Goal: Information Seeking & Learning: Learn about a topic

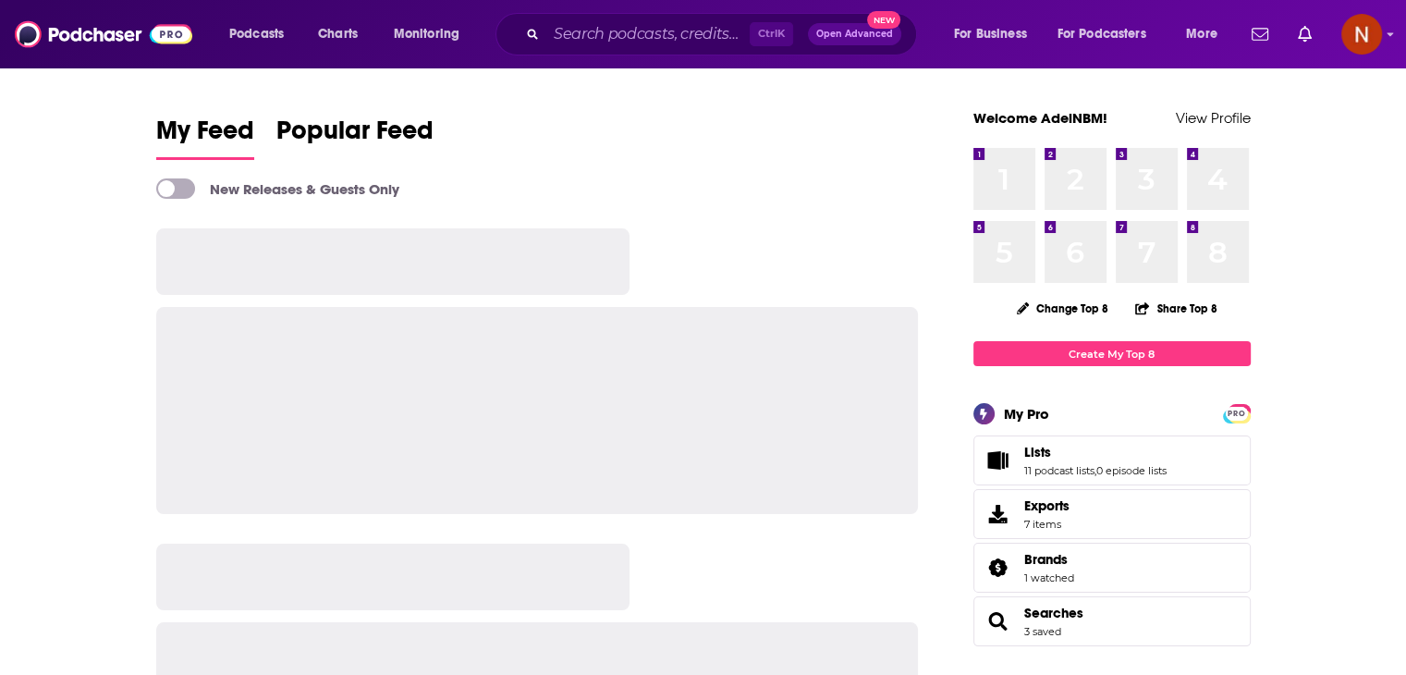
click at [640, 4] on div "Podcasts Charts Monitoring Ctrl K Open Advanced New For Business For Podcasters…" at bounding box center [703, 34] width 1406 height 68
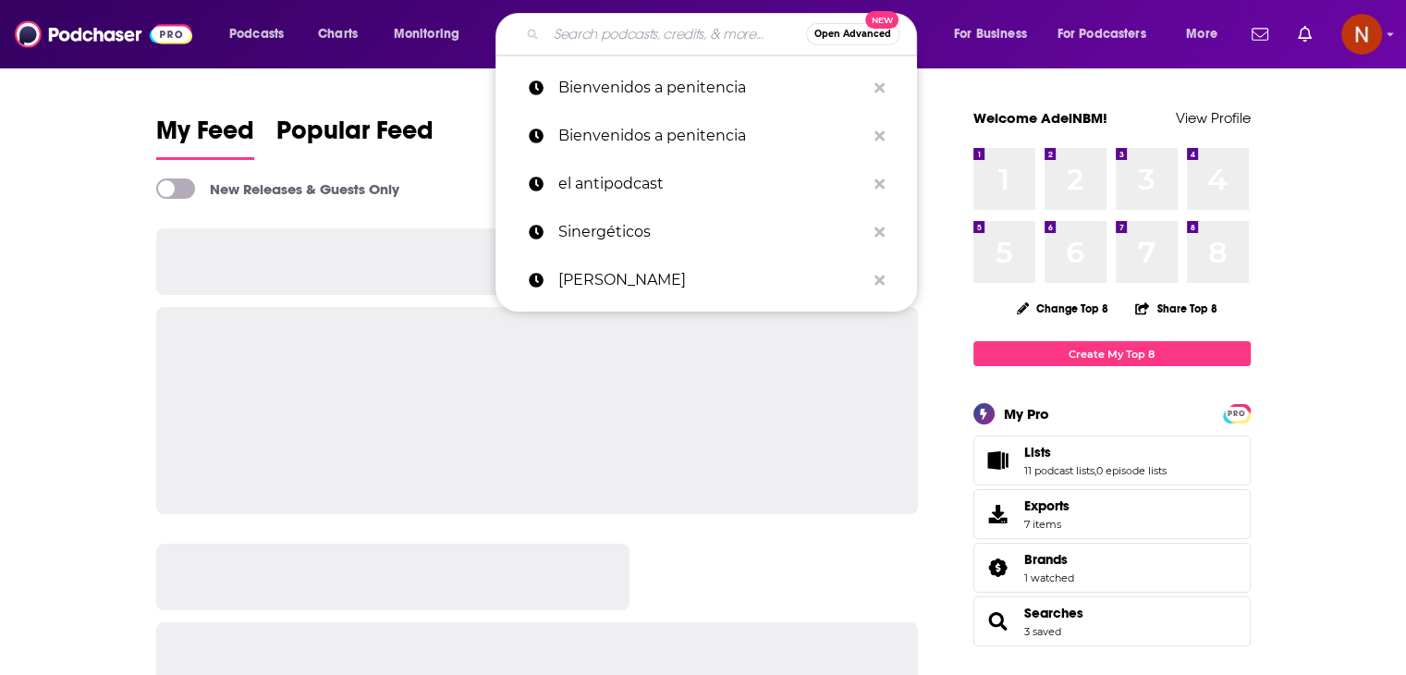
click at [636, 35] on input "Search podcasts, credits, & more..." at bounding box center [676, 34] width 260 height 30
click at [638, 77] on p "Bienvenidos a penitencia" at bounding box center [711, 88] width 307 height 48
type input "Bienvenidos a penitencia"
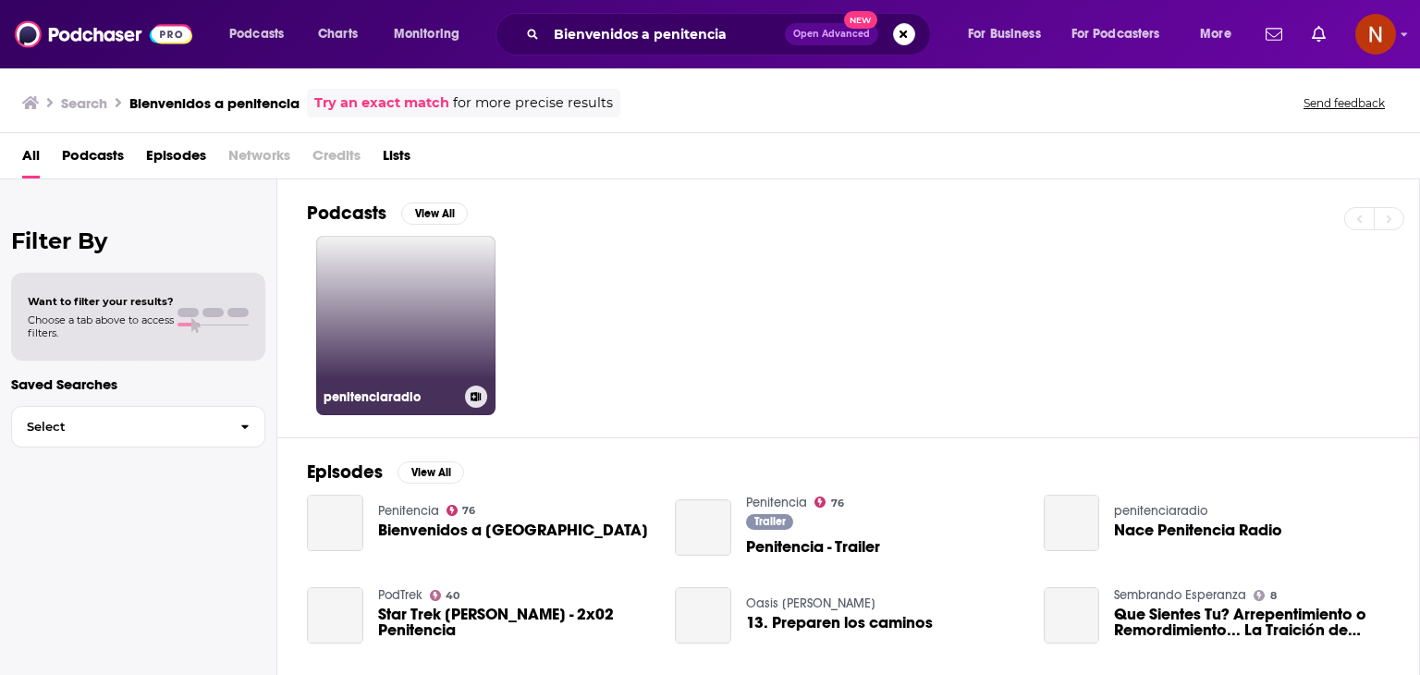
click at [398, 289] on link "penitenciaradio" at bounding box center [405, 325] width 179 height 179
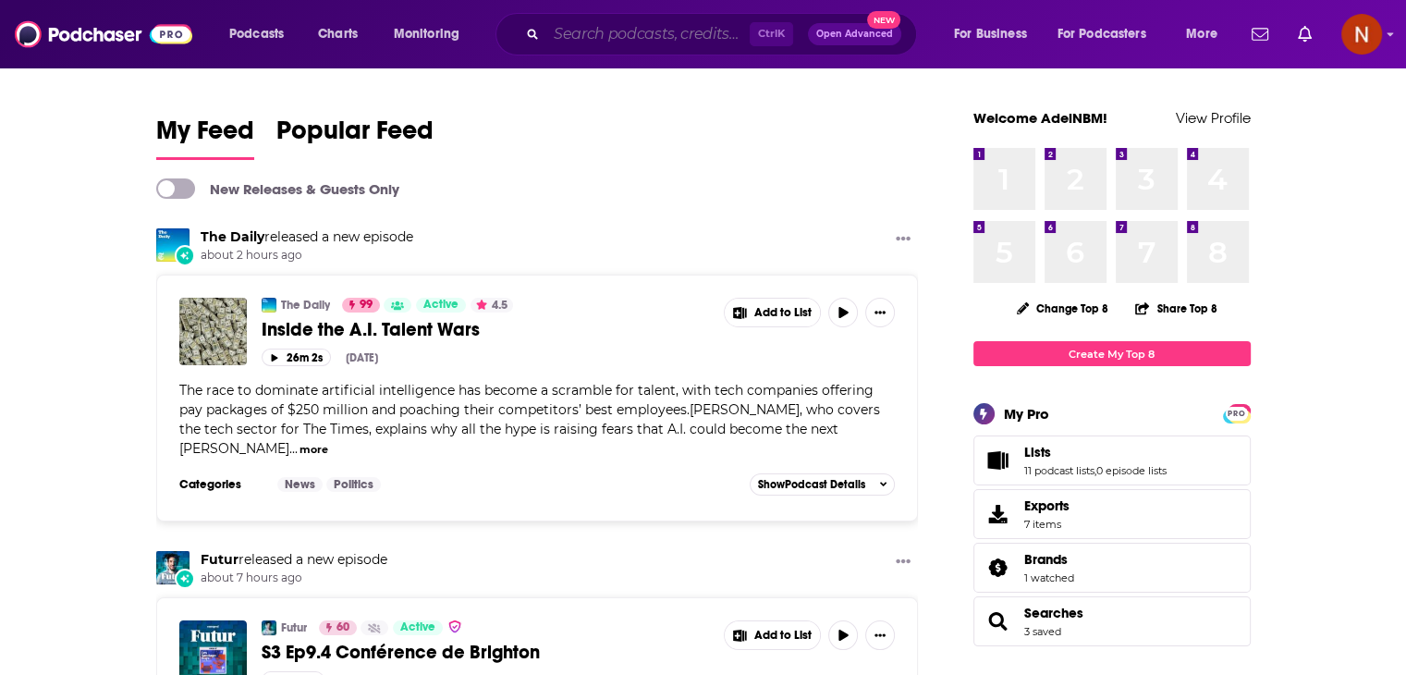
click at [673, 39] on input "Search podcasts, credits, & more..." at bounding box center [647, 34] width 203 height 30
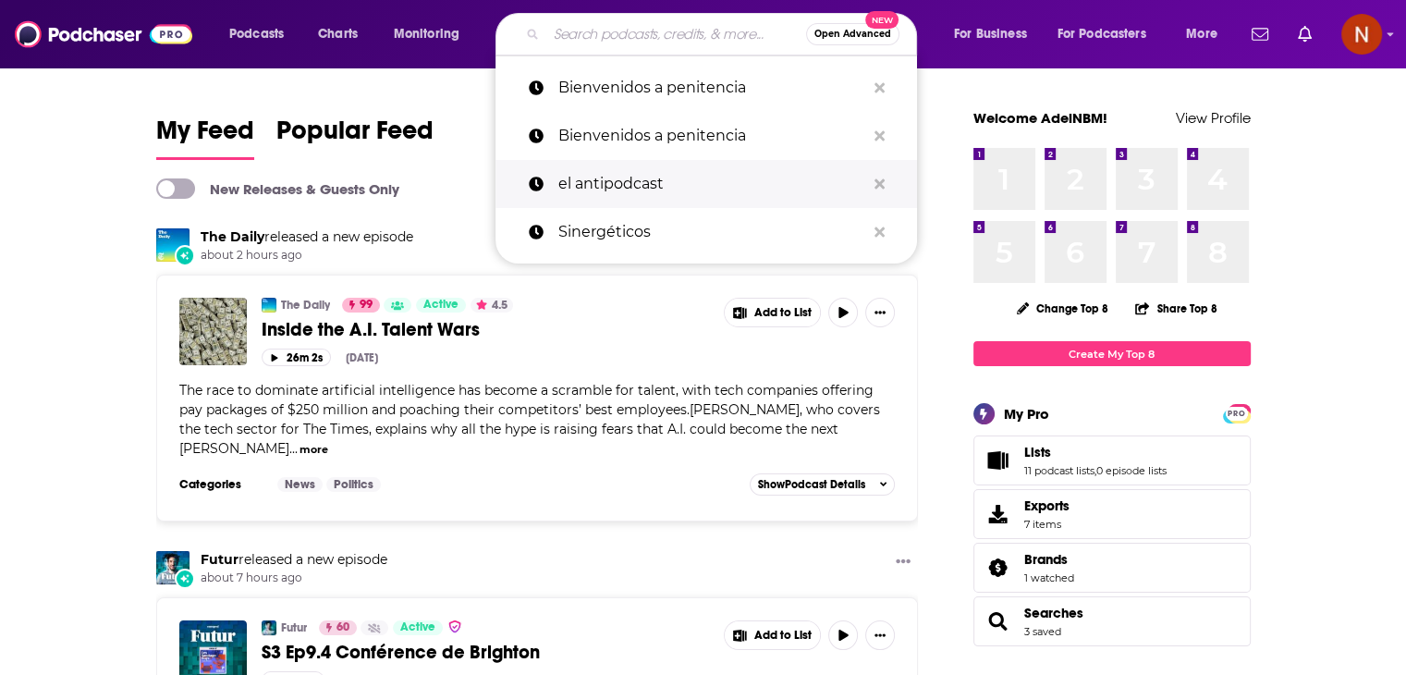
click at [606, 179] on p "el antipodcast" at bounding box center [711, 184] width 307 height 48
type input "el antipodcast"
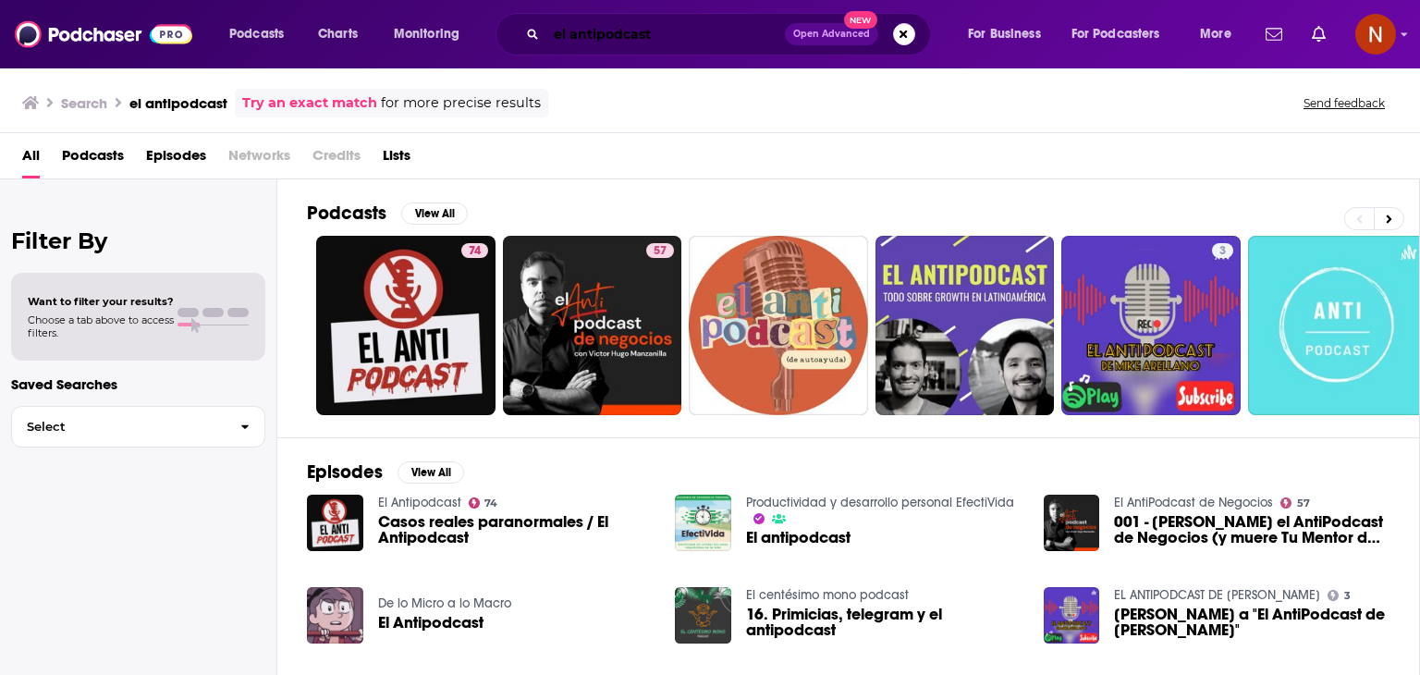
click at [605, 31] on input "el antipodcast" at bounding box center [665, 34] width 239 height 30
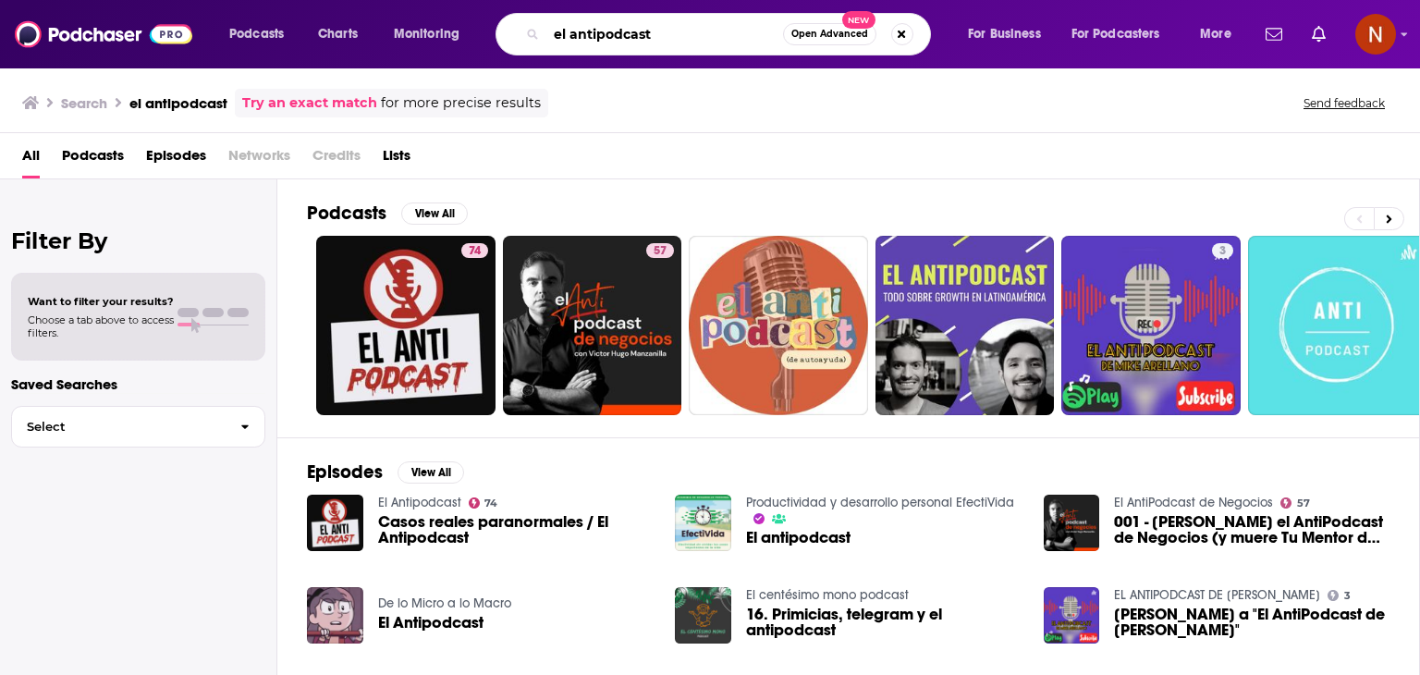
click at [605, 31] on input "el antipodcast" at bounding box center [664, 34] width 237 height 30
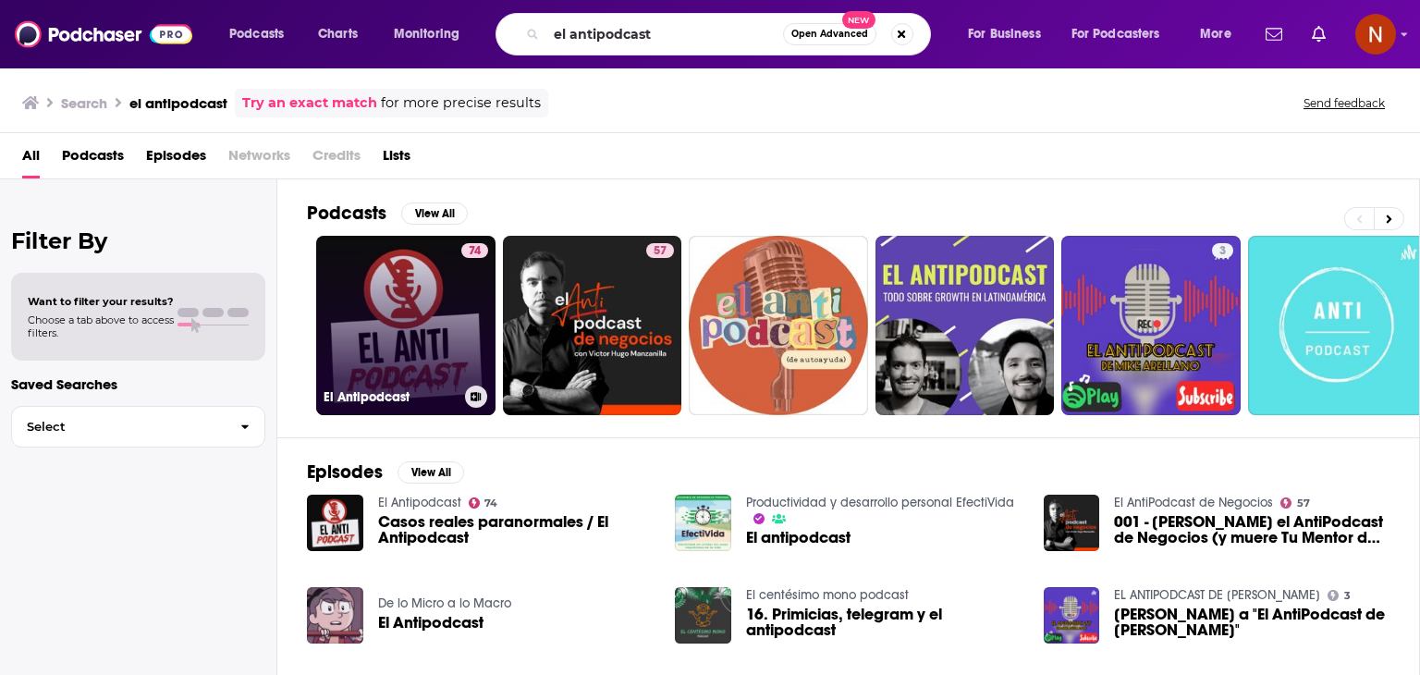
click at [442, 327] on link "74 El Antipodcast" at bounding box center [405, 325] width 179 height 179
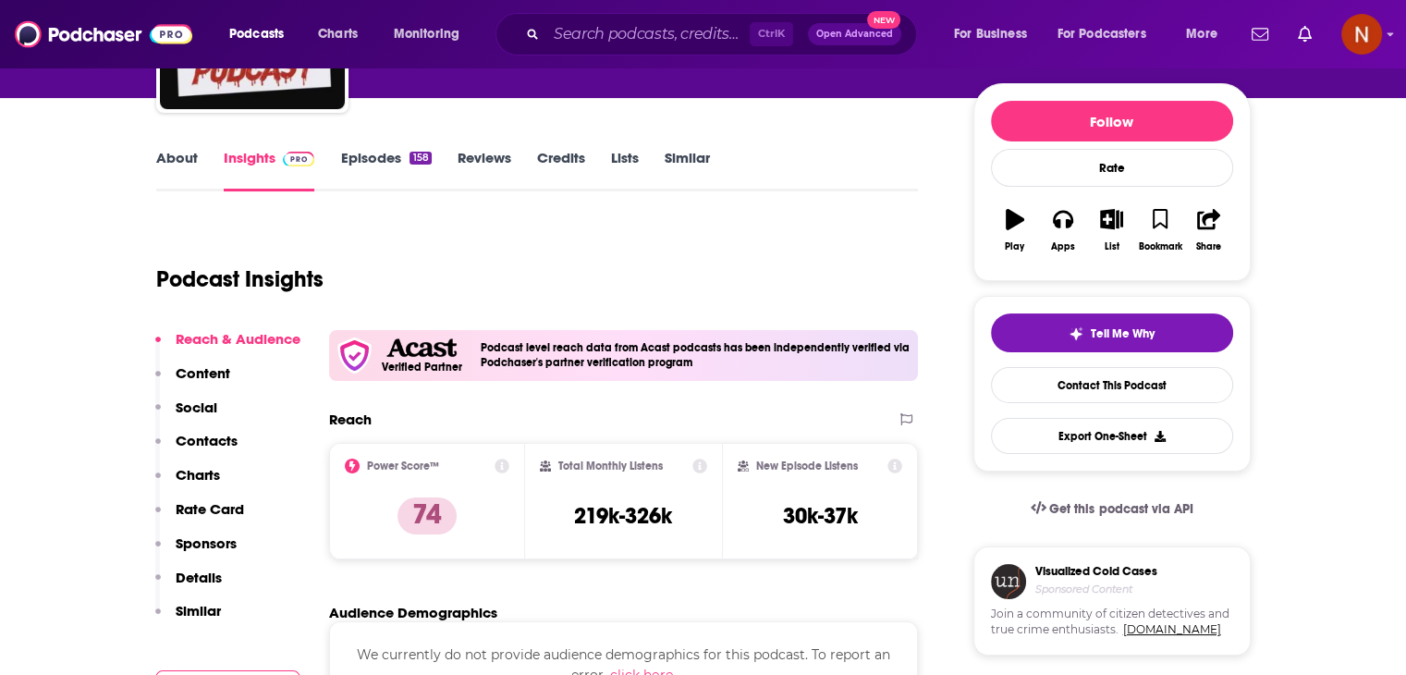
scroll to position [33, 0]
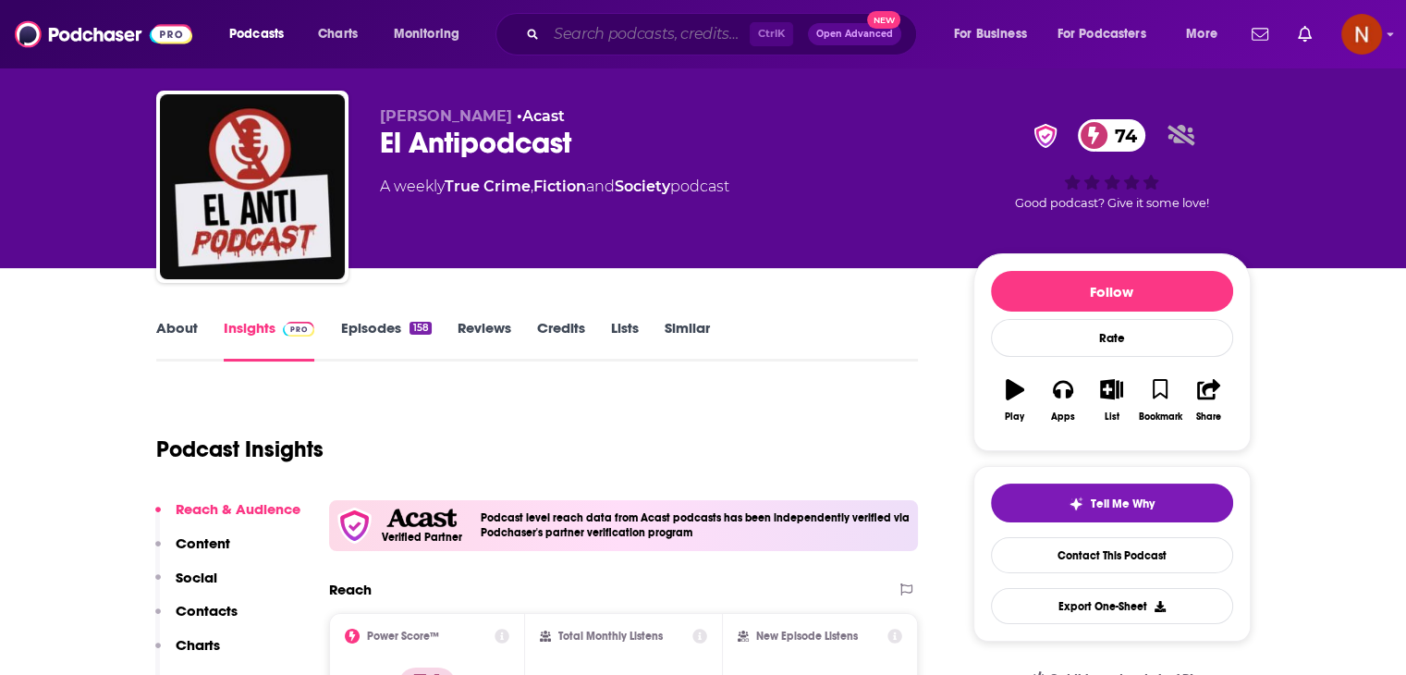
click at [680, 43] on input "Search podcasts, credits, & more..." at bounding box center [647, 34] width 203 height 30
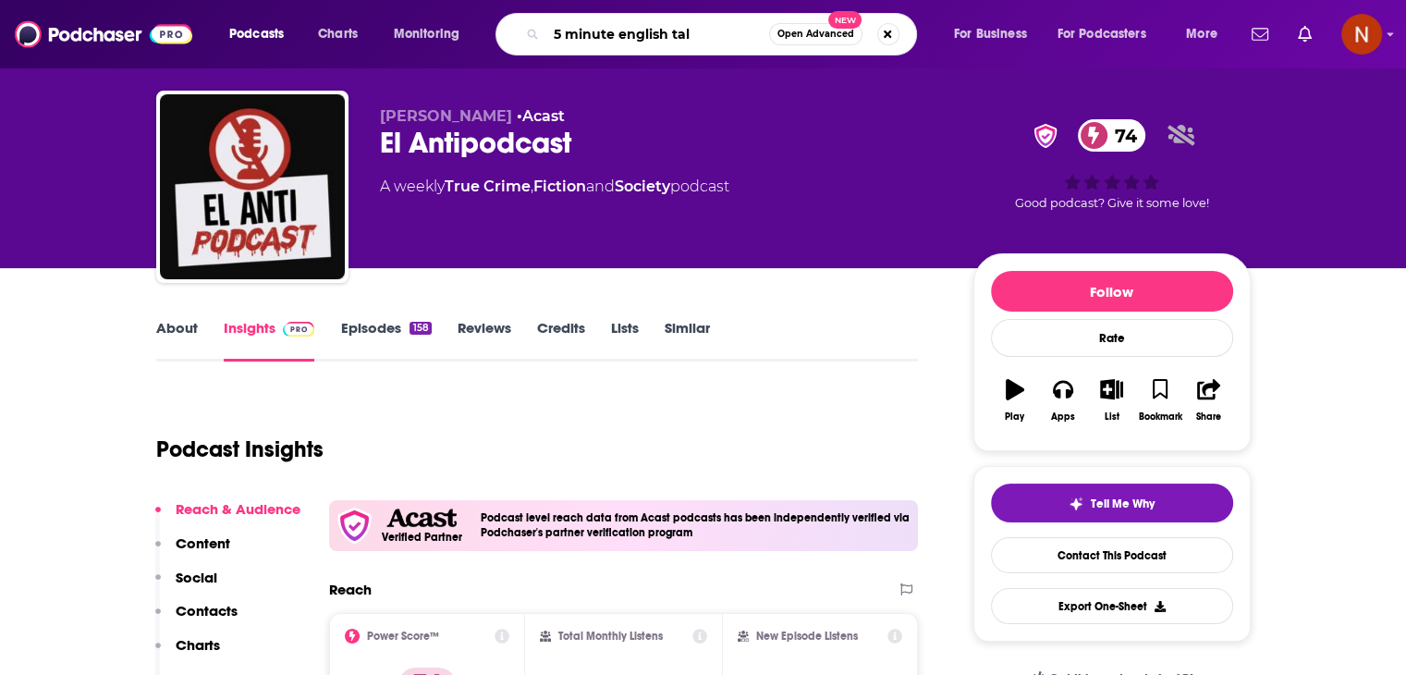
type input "5 minute english talk"
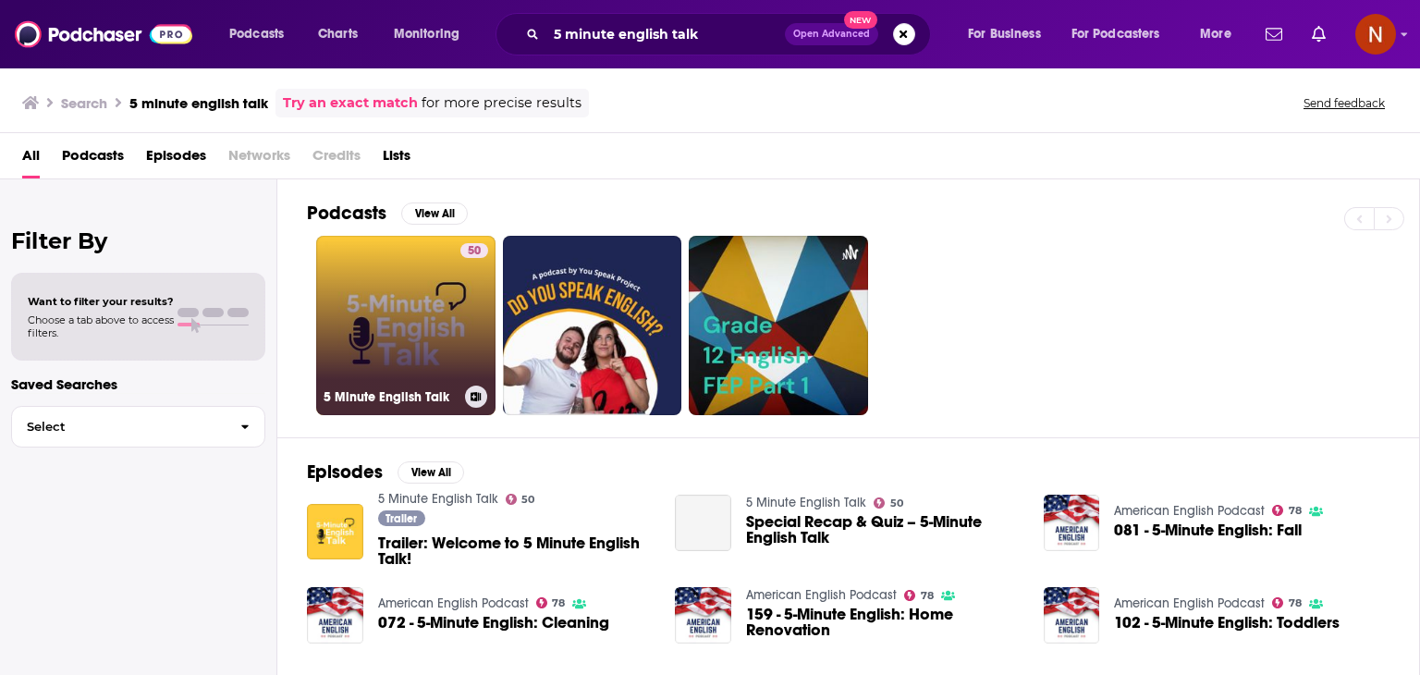
click at [400, 330] on link "50 5 Minute English Talk" at bounding box center [405, 325] width 179 height 179
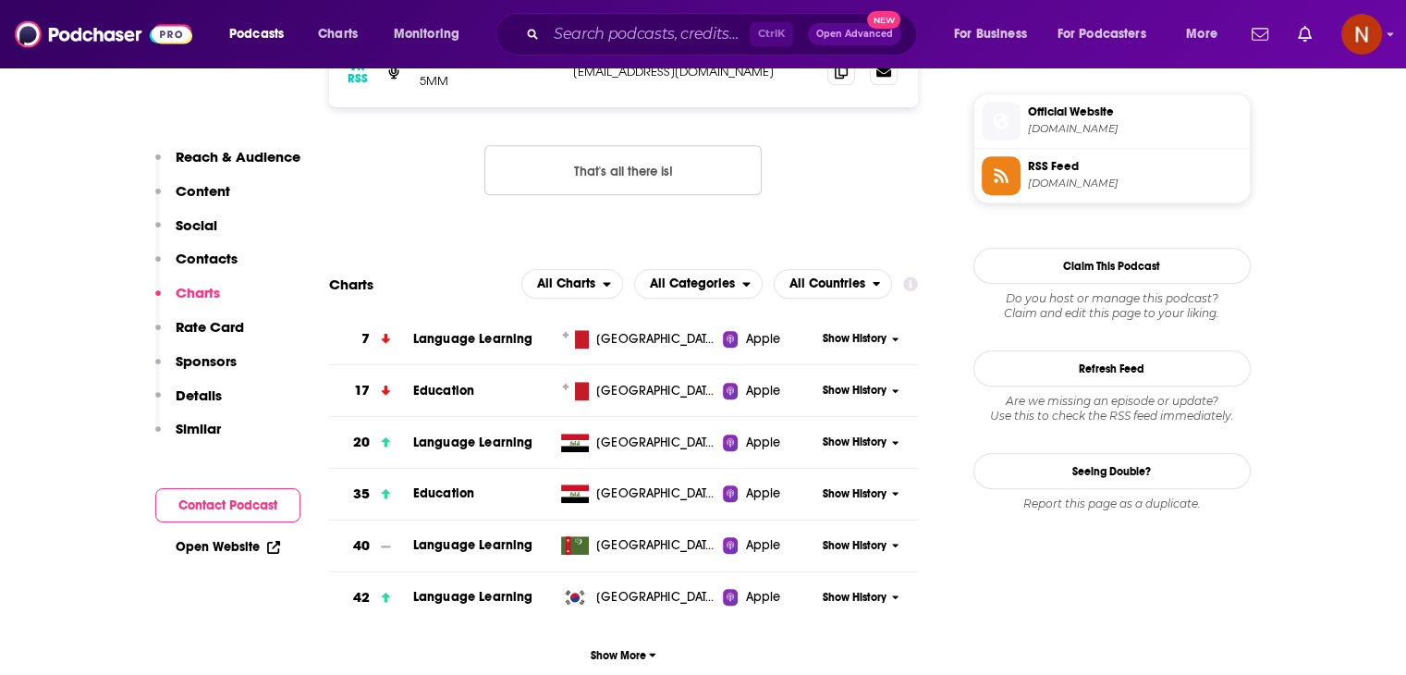
scroll to position [1512, 0]
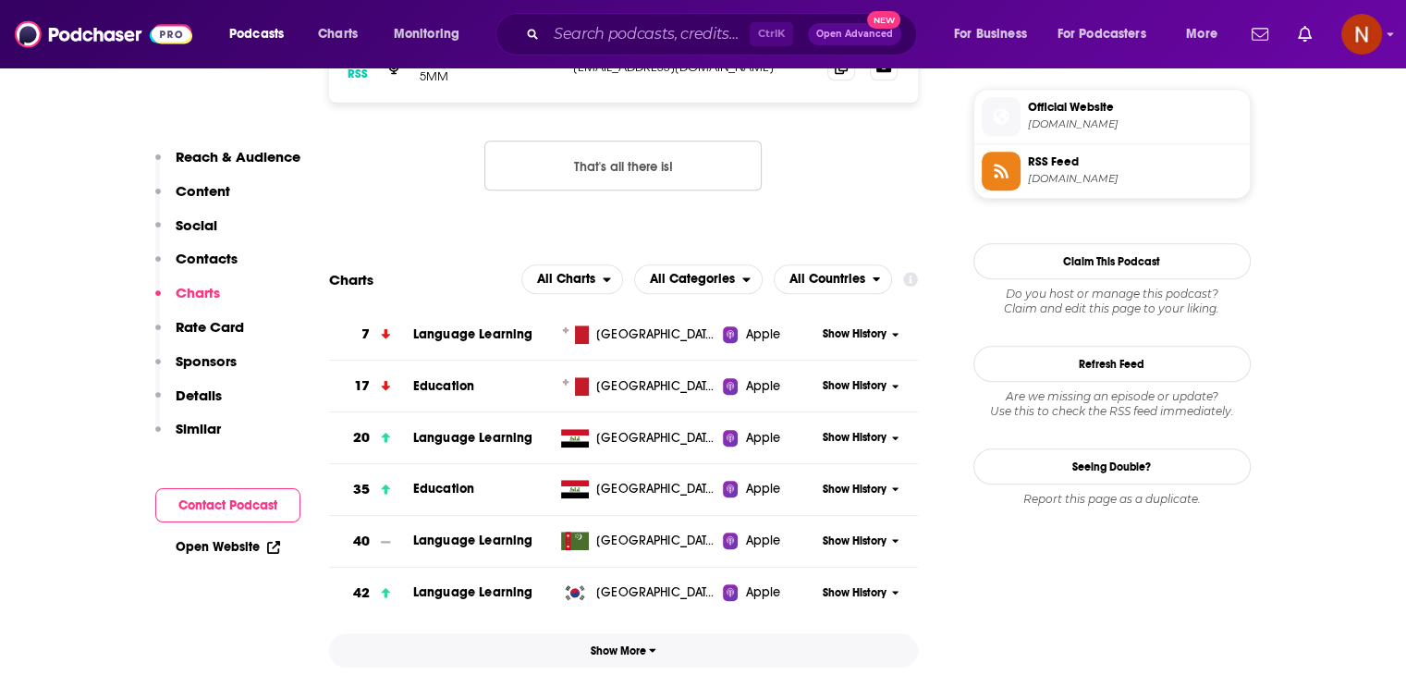
click at [620, 655] on span "Show More" at bounding box center [624, 650] width 66 height 13
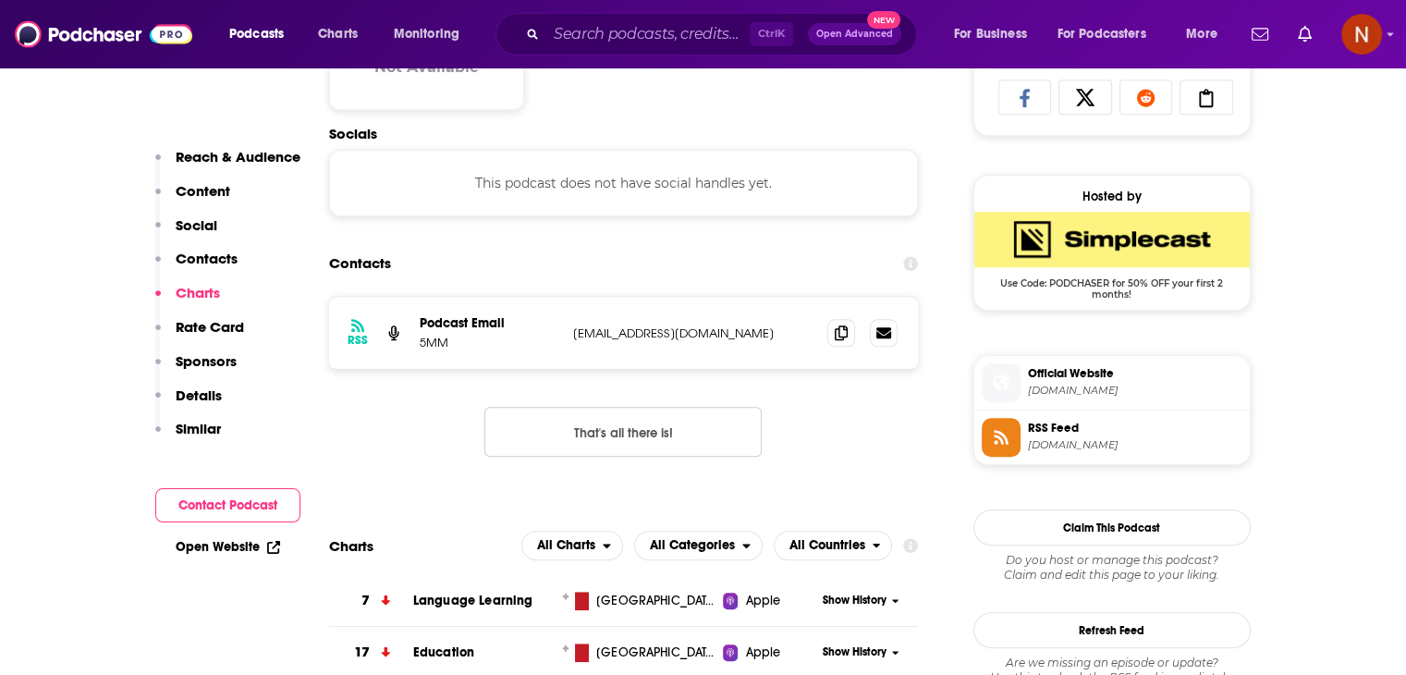
scroll to position [1208, 0]
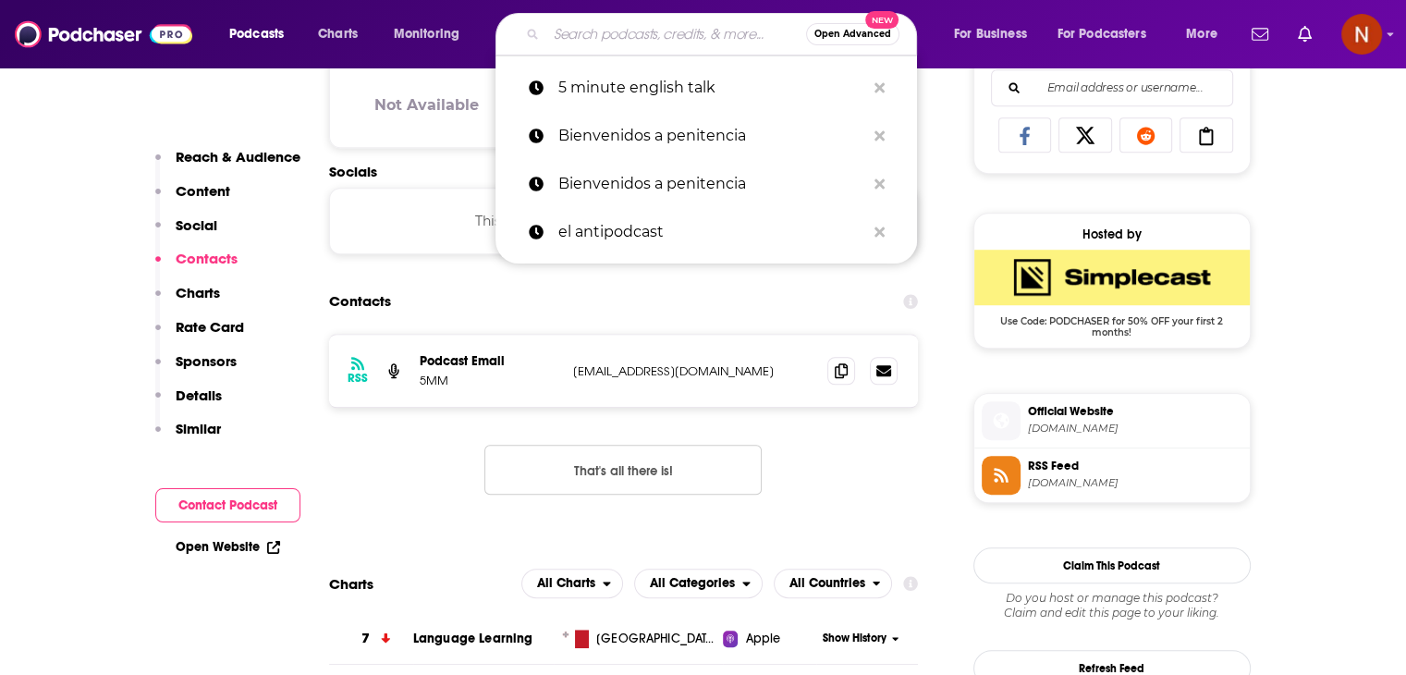
click at [703, 42] on input "Search podcasts, credits, & more..." at bounding box center [676, 34] width 260 height 30
click at [879, 83] on icon "Search podcasts, credits, & more..." at bounding box center [880, 87] width 10 height 15
